Goal: Book appointment/travel/reservation

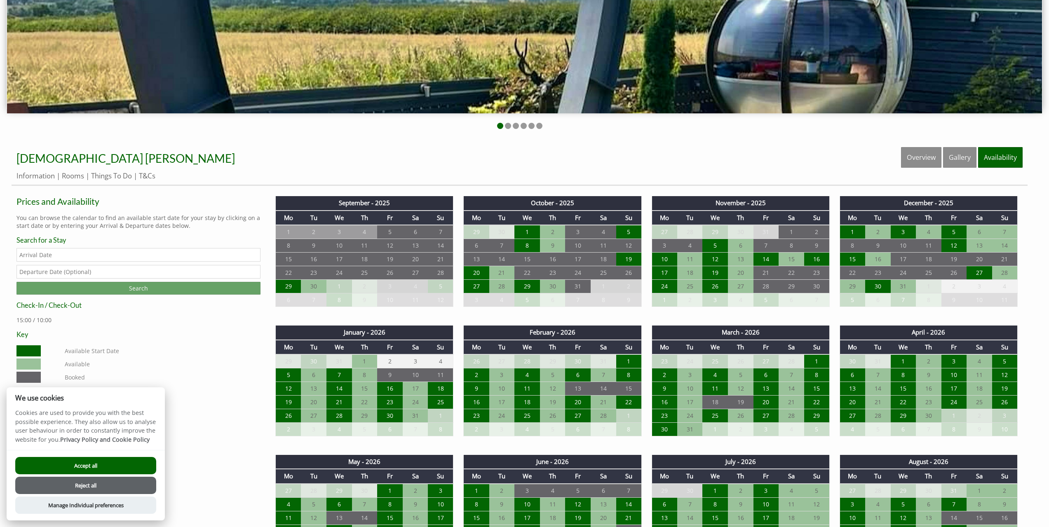
scroll to position [412, 0]
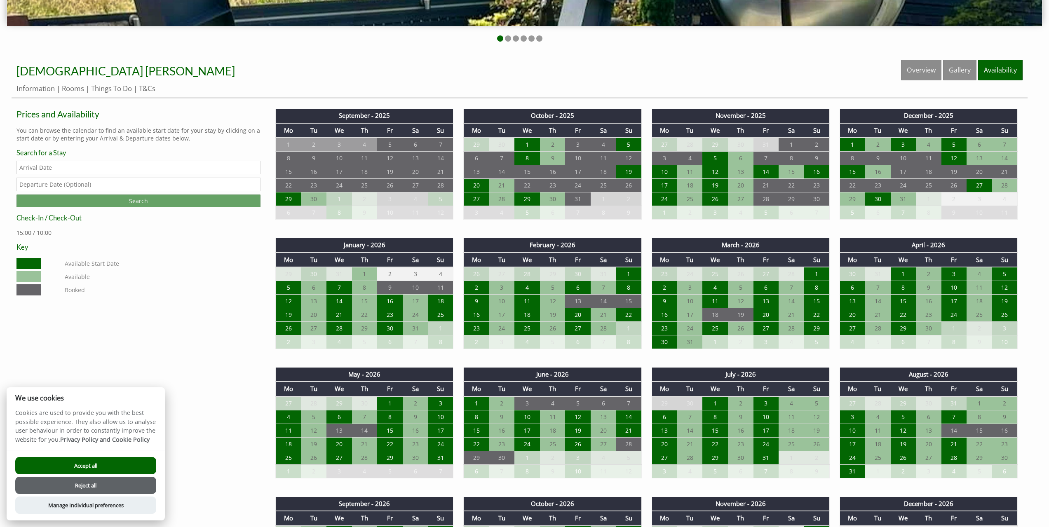
click at [73, 83] on div "Properties [DEMOGRAPHIC_DATA] [PERSON_NAME] Overview Gallery Availability Infor…" at bounding box center [520, 79] width 1016 height 39
click at [71, 86] on link "Rooms" at bounding box center [73, 89] width 22 height 10
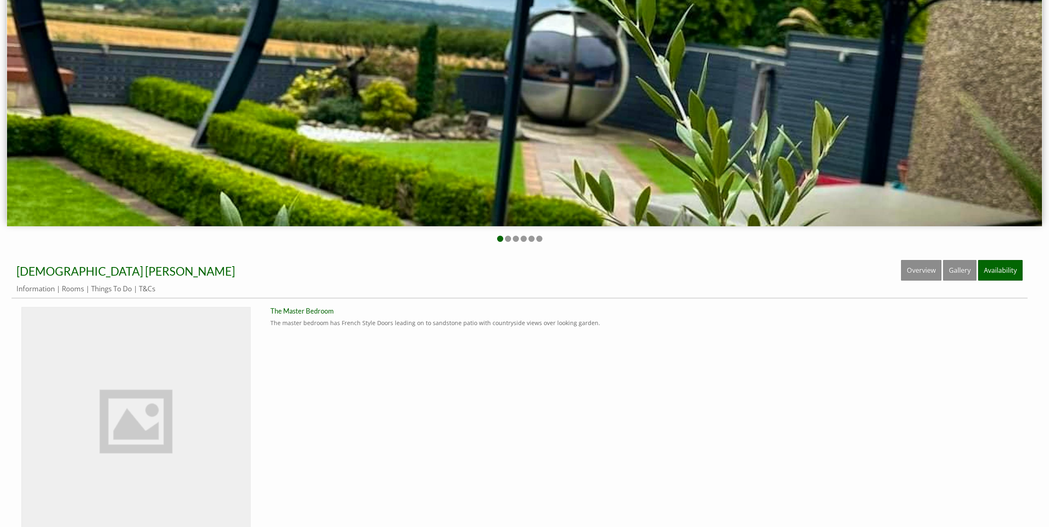
scroll to position [211, 0]
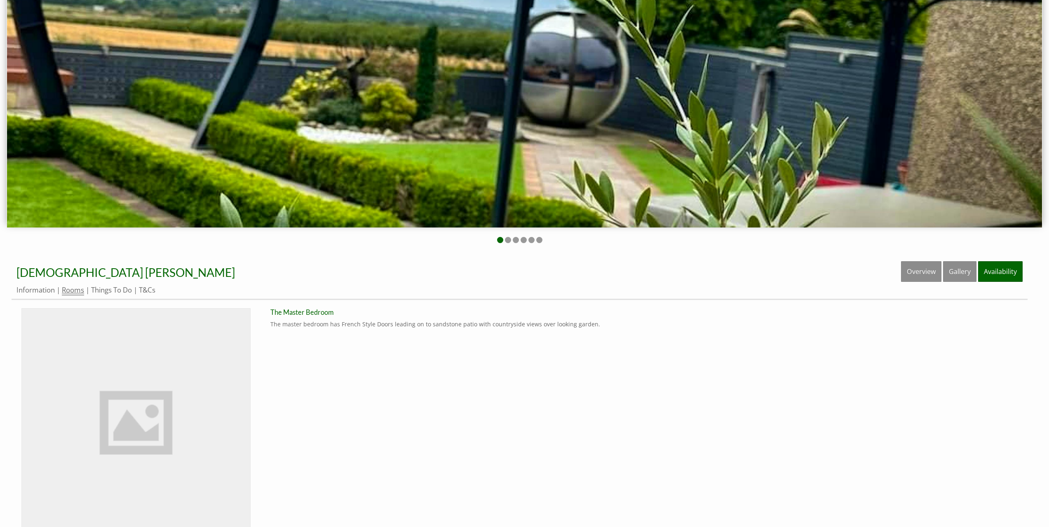
click at [72, 291] on link "Rooms" at bounding box center [73, 290] width 22 height 10
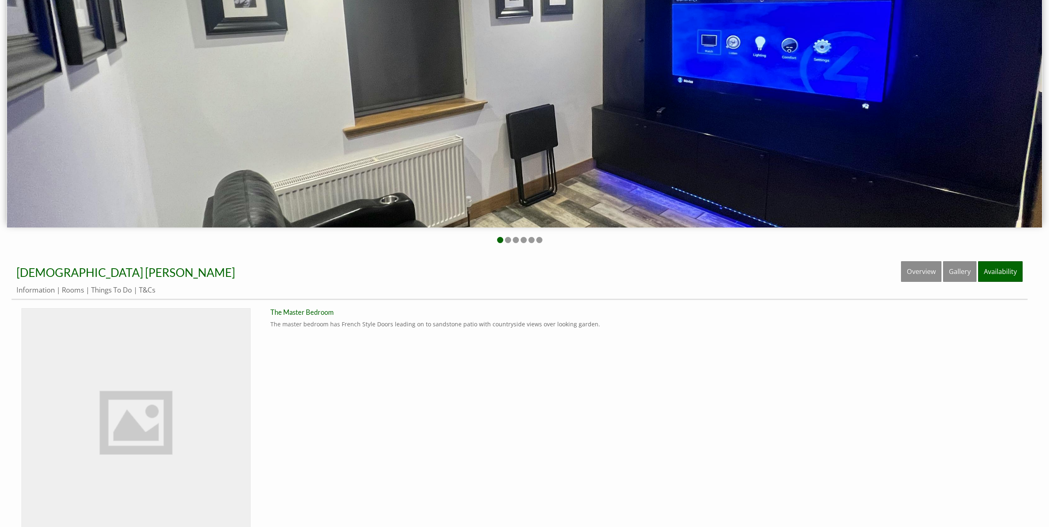
scroll to position [0, 0]
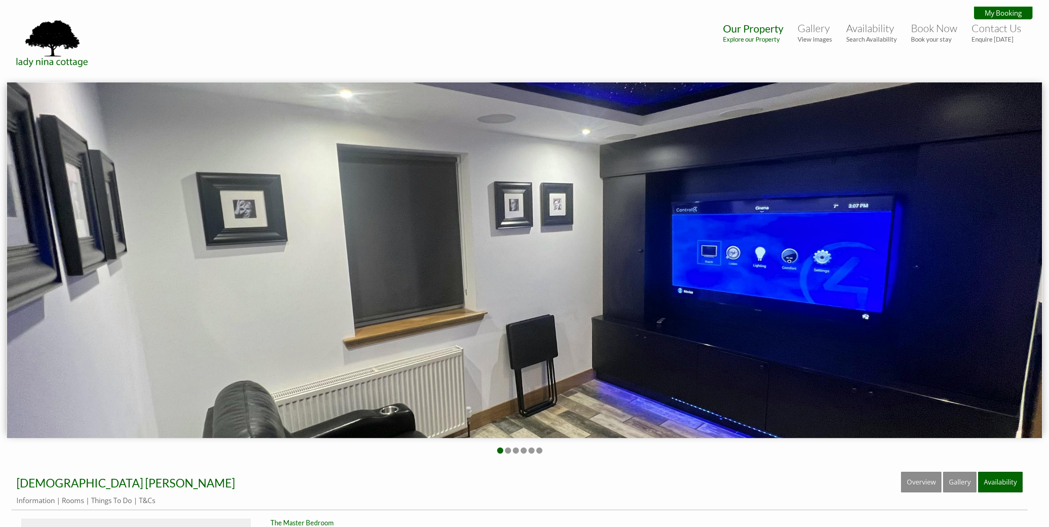
click at [42, 291] on img at bounding box center [524, 260] width 1035 height 356
click at [885, 239] on img at bounding box center [524, 260] width 1035 height 356
click at [958, 226] on img at bounding box center [524, 260] width 1035 height 356
click at [509, 451] on li at bounding box center [508, 451] width 6 height 6
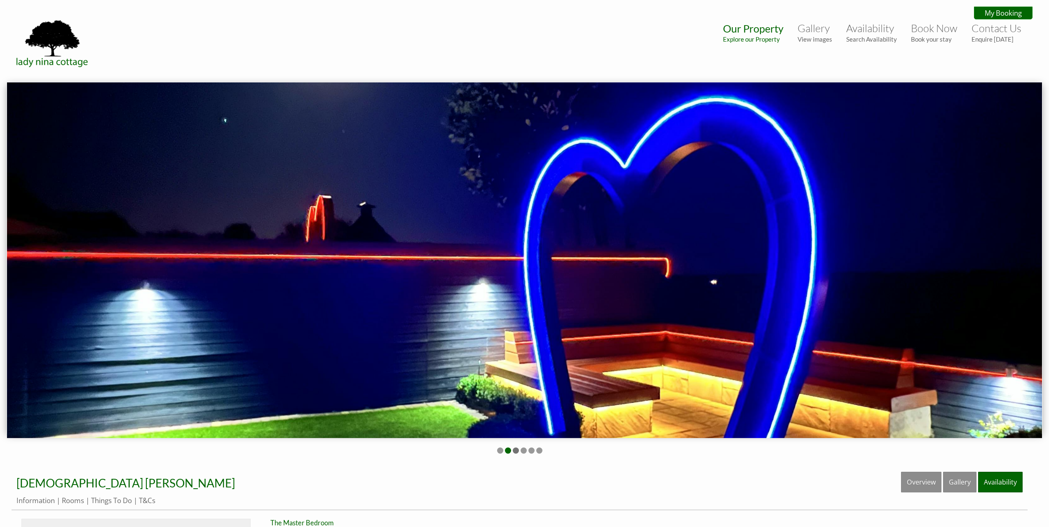
click at [518, 452] on li at bounding box center [516, 451] width 6 height 6
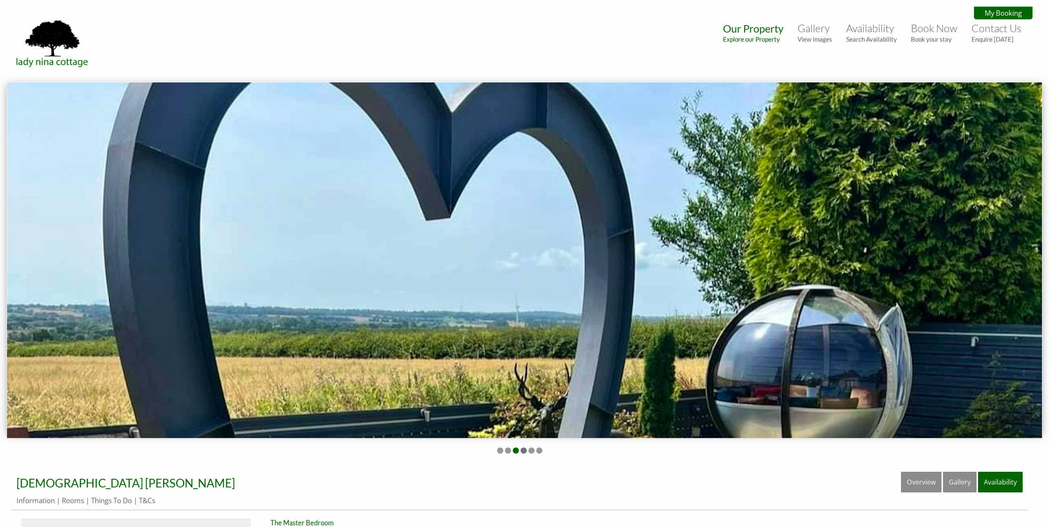
click at [525, 452] on li at bounding box center [524, 451] width 6 height 6
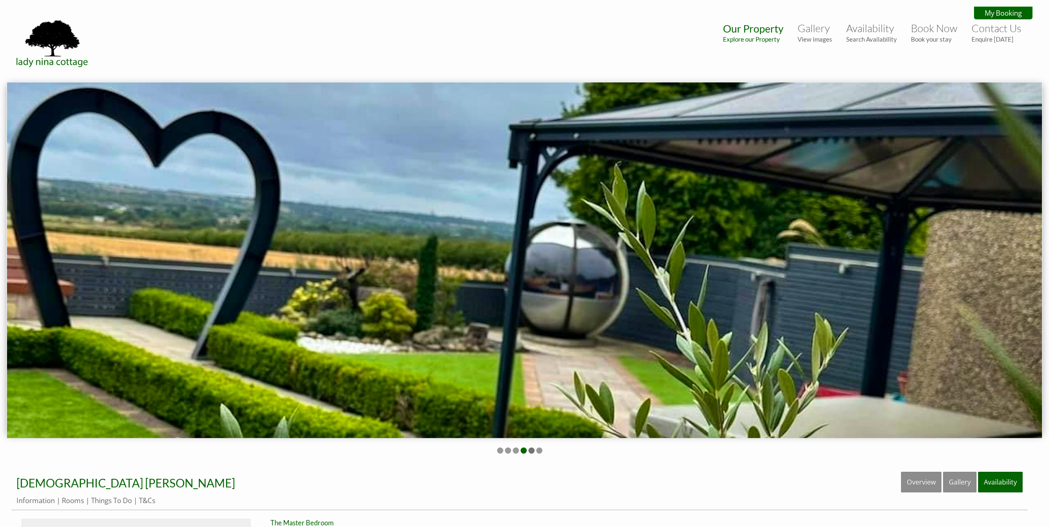
click at [534, 452] on li at bounding box center [531, 451] width 6 height 6
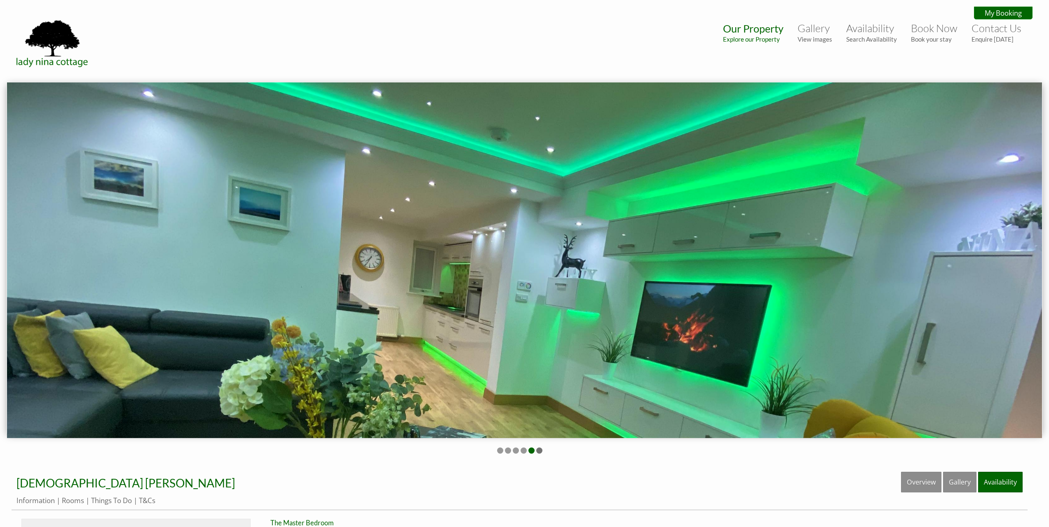
click at [541, 451] on li at bounding box center [539, 451] width 6 height 6
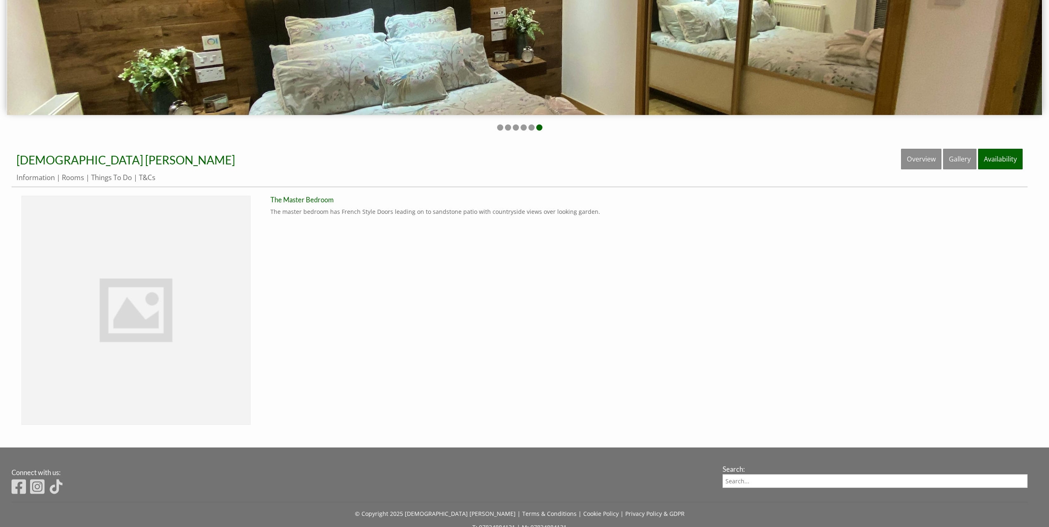
scroll to position [376, 0]
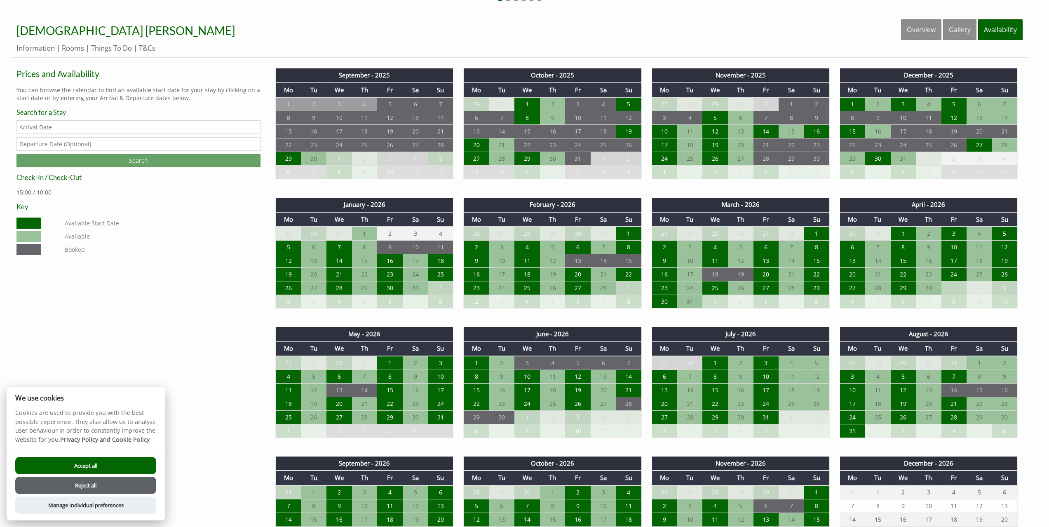
scroll to position [371, 0]
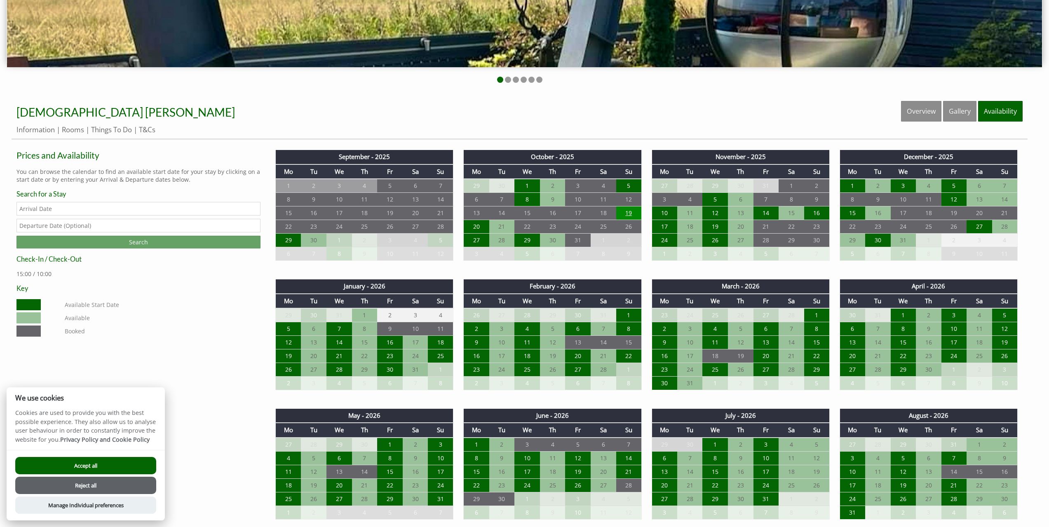
click at [624, 214] on td "19" at bounding box center [629, 214] width 26 height 14
click at [477, 232] on td "20" at bounding box center [477, 227] width 26 height 14
click at [502, 231] on td "21" at bounding box center [502, 227] width 26 height 14
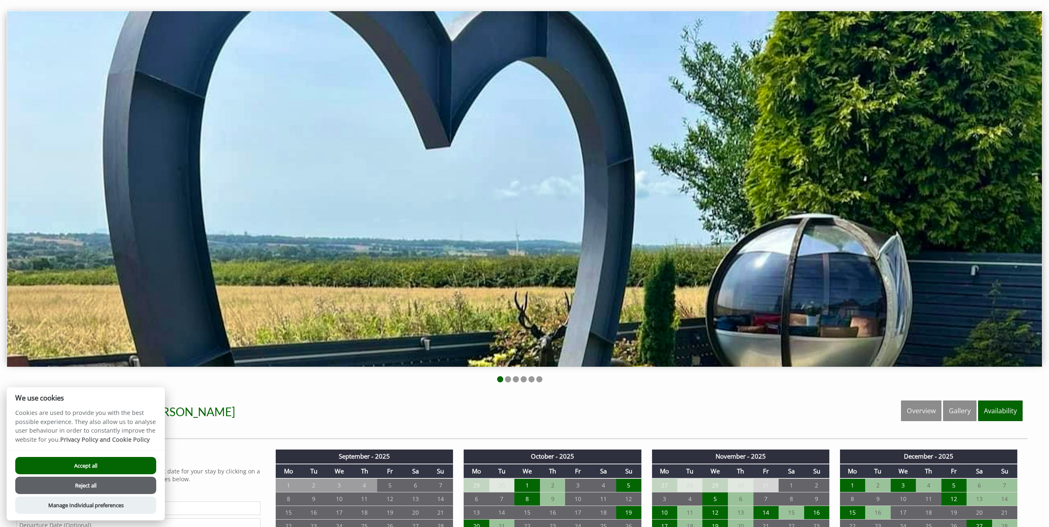
scroll to position [0, 0]
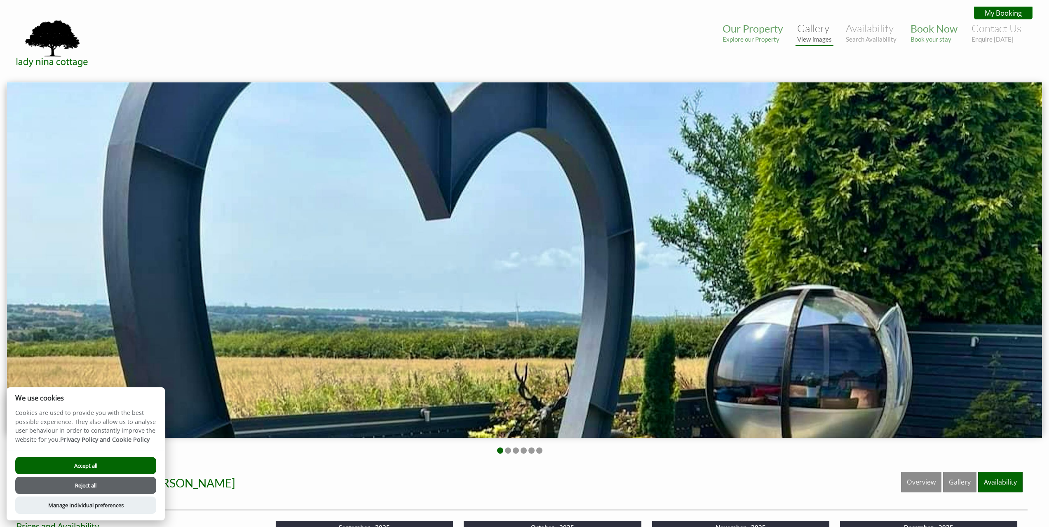
click at [809, 30] on link "Gallery View images" at bounding box center [814, 32] width 35 height 21
